Goal: Task Accomplishment & Management: Use online tool/utility

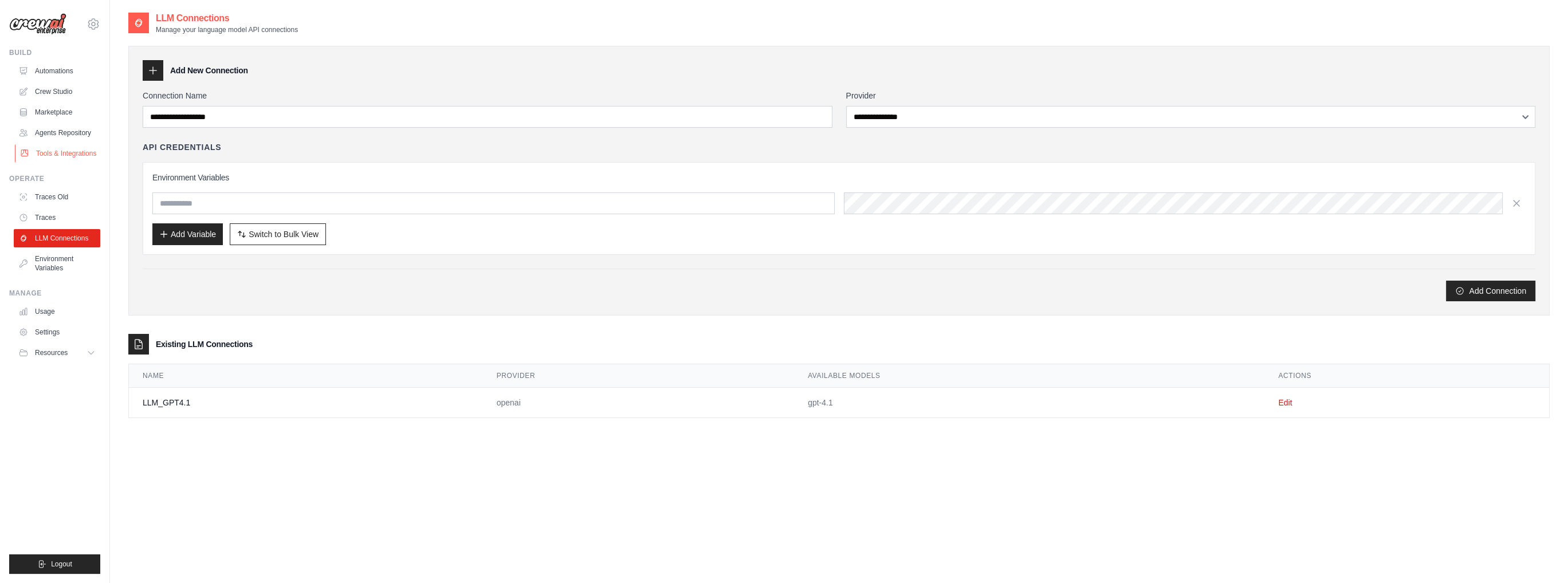
click at [55, 149] on link "Tools & Integrations" at bounding box center [58, 153] width 86 height 18
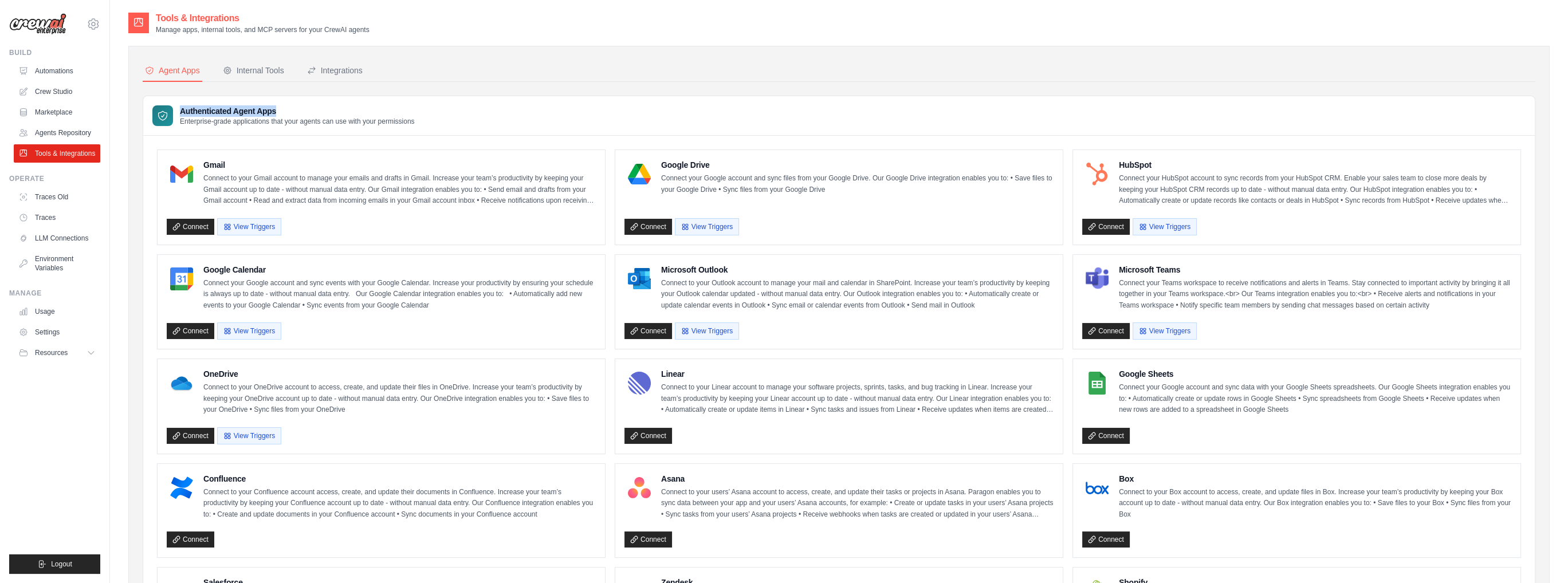
drag, startPoint x: 275, startPoint y: 111, endPoint x: 173, endPoint y: 106, distance: 102.1
click at [173, 106] on div "Authenticated Agent Apps Enterprise-grade applications that your agents can use…" at bounding box center [283, 116] width 262 height 21
copy h3 "Authenticated Agent Apps"
click at [189, 228] on link "Connect" at bounding box center [191, 227] width 47 height 16
click at [189, 225] on link "Connect" at bounding box center [191, 227] width 47 height 16
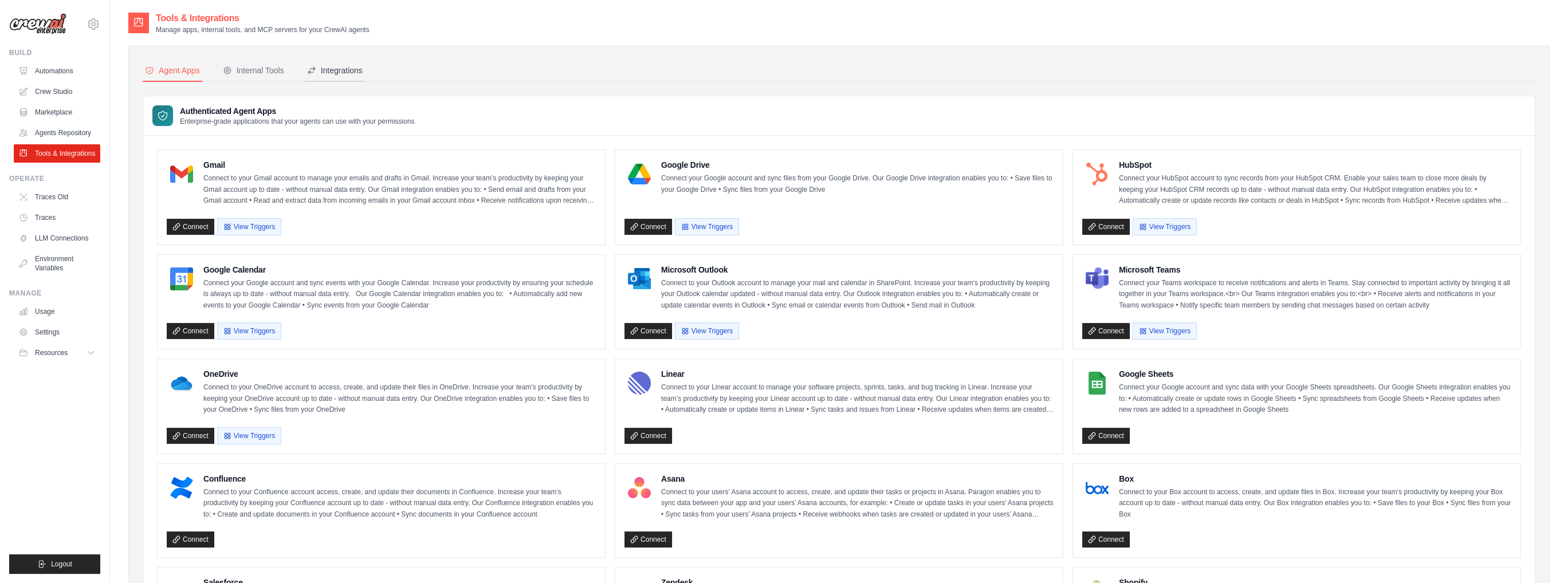
click at [352, 72] on div "Integrations" at bounding box center [334, 70] width 55 height 12
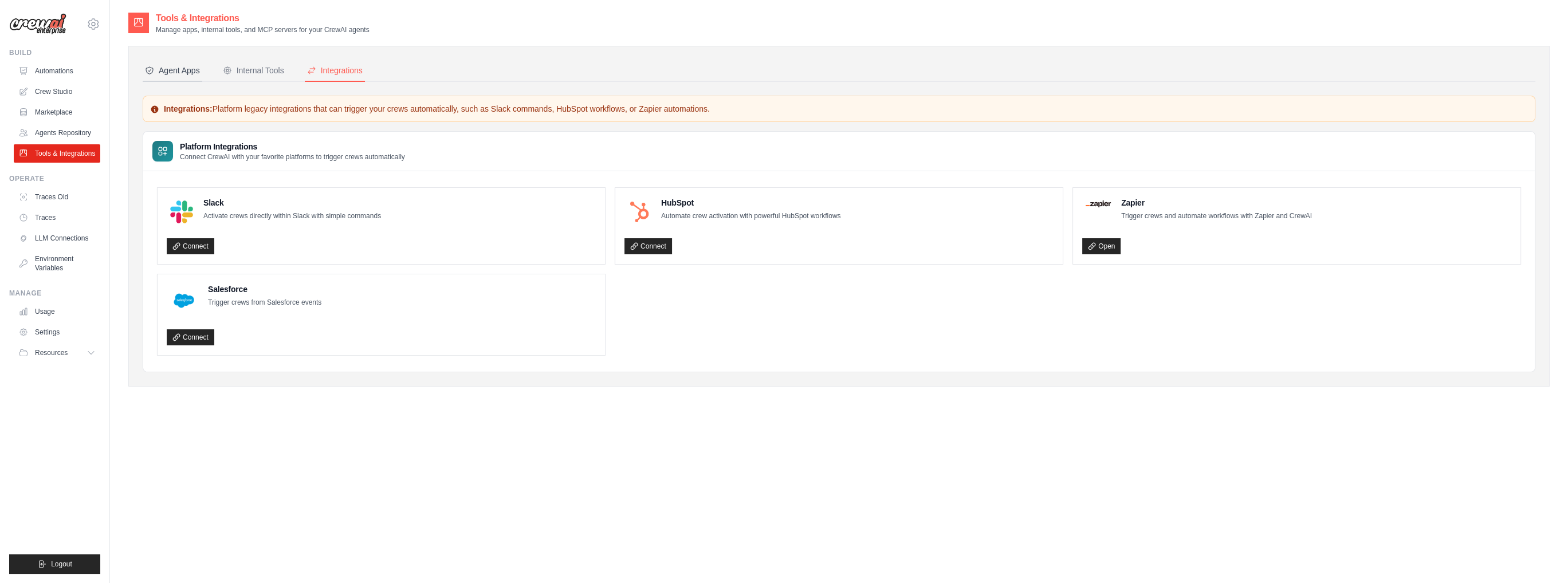
click at [162, 72] on div "Agent Apps" at bounding box center [172, 70] width 55 height 12
